Goal: Task Accomplishment & Management: Manage account settings

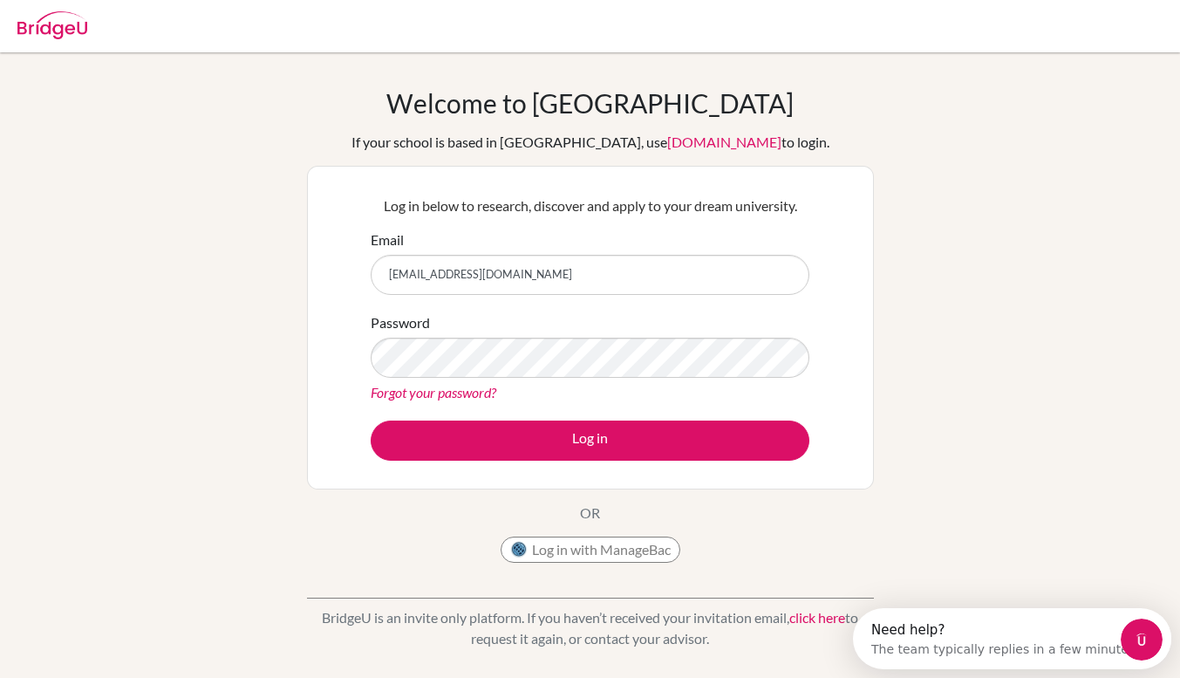
type input "[EMAIL_ADDRESS][DOMAIN_NAME]"
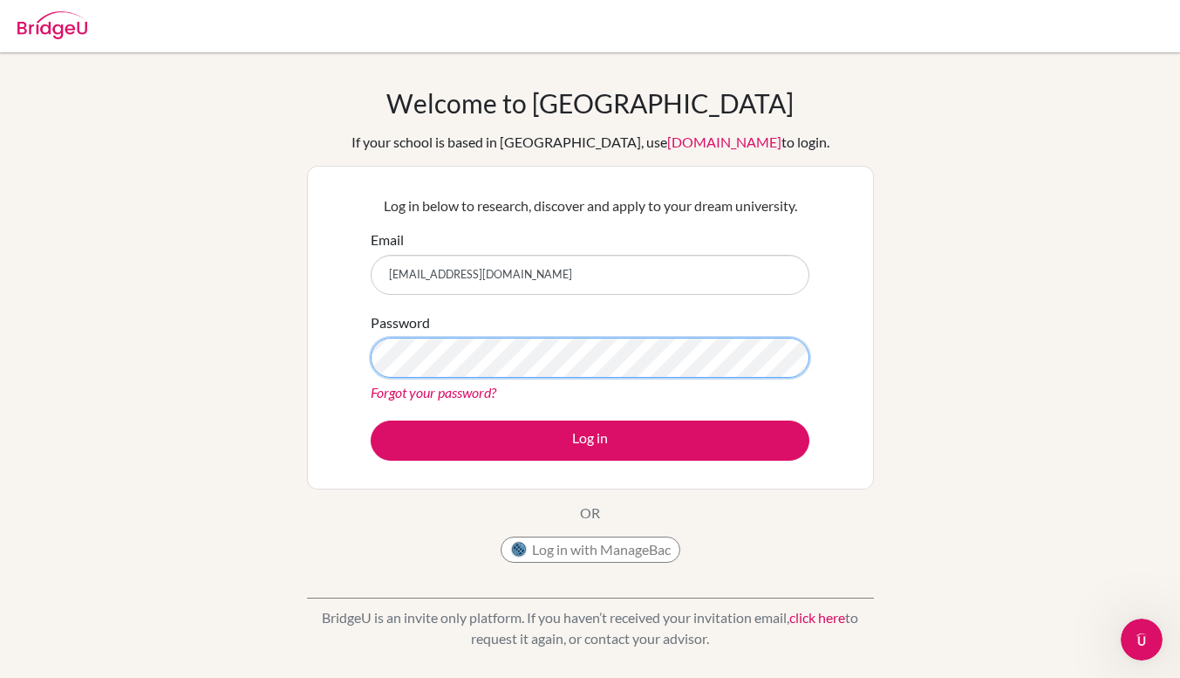
click at [371, 420] on button "Log in" at bounding box center [590, 440] width 439 height 40
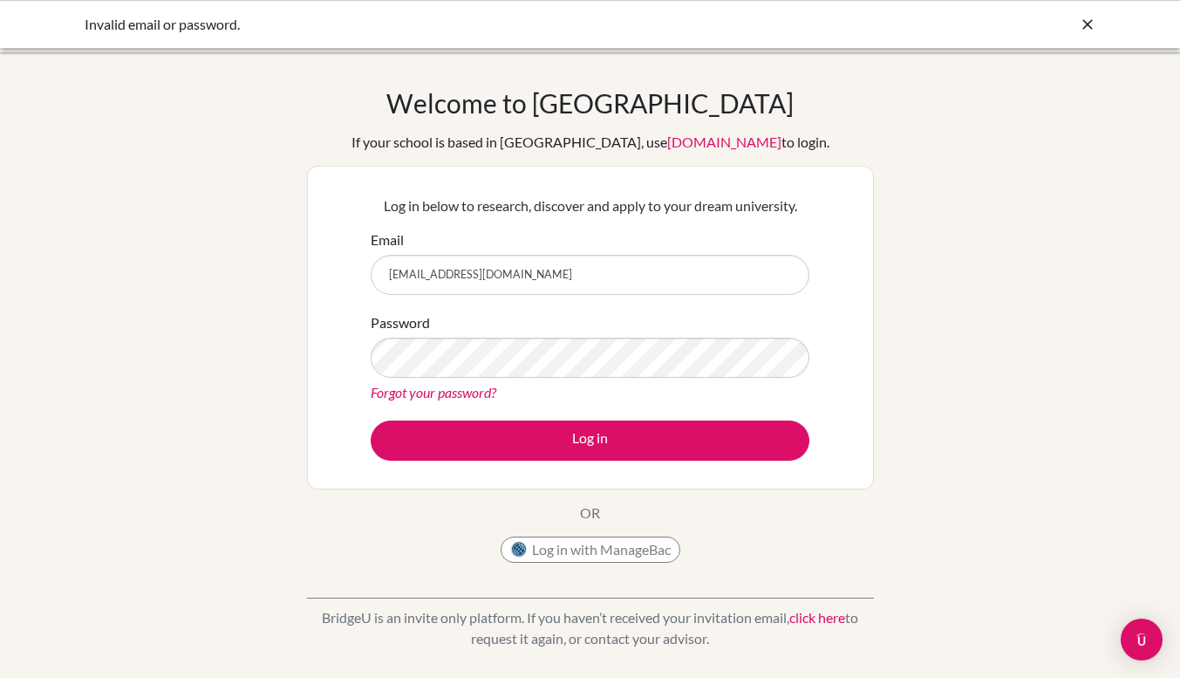
click at [371, 420] on button "Log in" at bounding box center [590, 440] width 439 height 40
drag, startPoint x: 595, startPoint y: 284, endPoint x: 329, endPoint y: 289, distance: 266.1
click at [329, 289] on div "Log in below to research, discover and apply to your dream university. Email [E…" at bounding box center [590, 328] width 567 height 324
type input "[EMAIL_ADDRESS][DOMAIN_NAME]"
click at [371, 420] on button "Log in" at bounding box center [590, 440] width 439 height 40
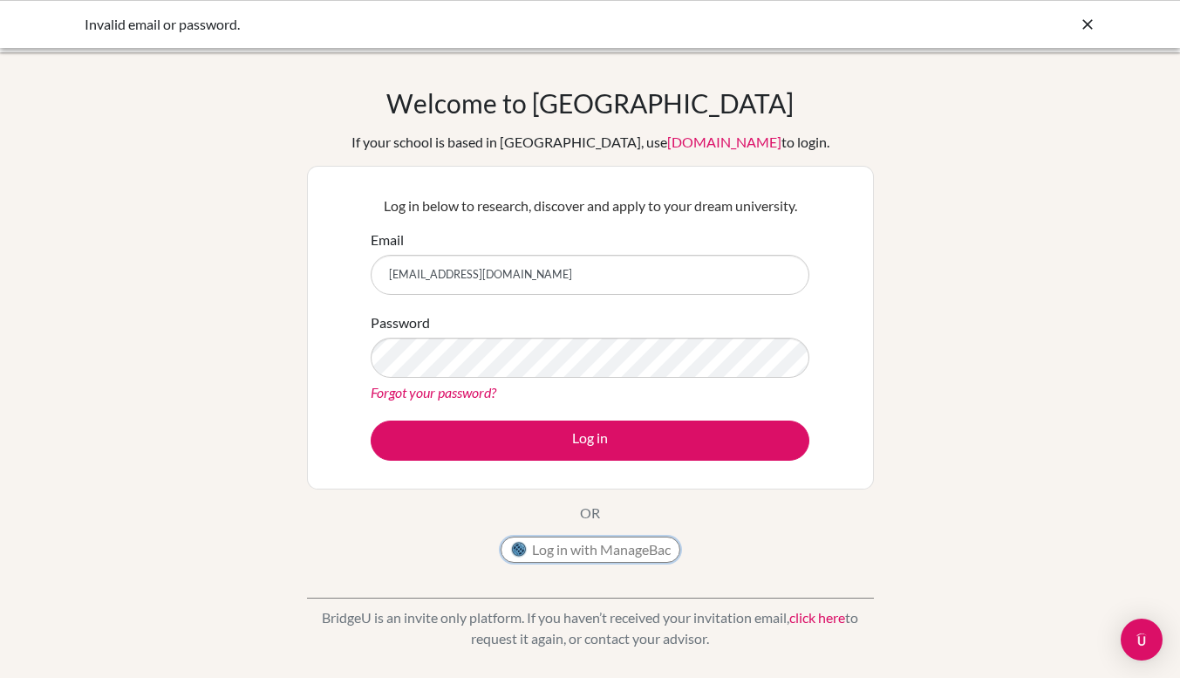
click at [619, 555] on button "Log in with ManageBac" at bounding box center [591, 550] width 180 height 26
